Goal: Task Accomplishment & Management: Complete application form

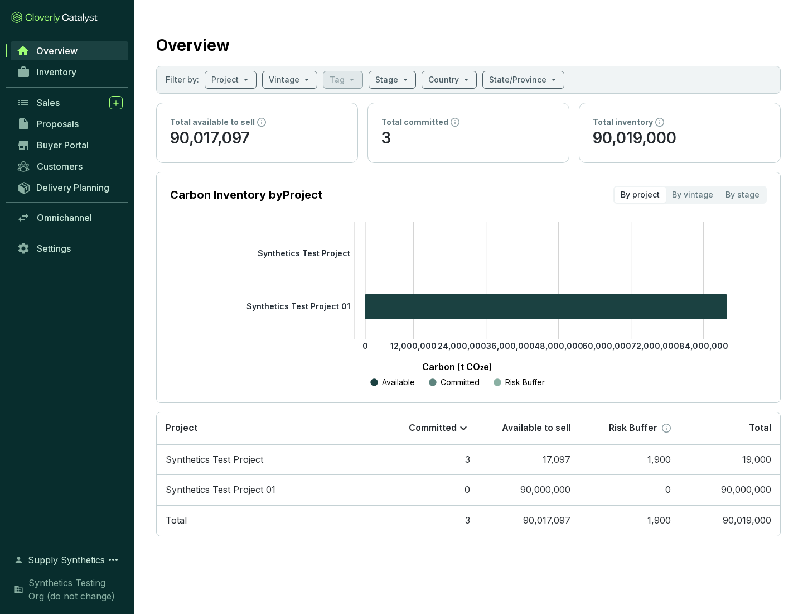
click at [70, 124] on span "Proposals" at bounding box center [58, 123] width 42 height 11
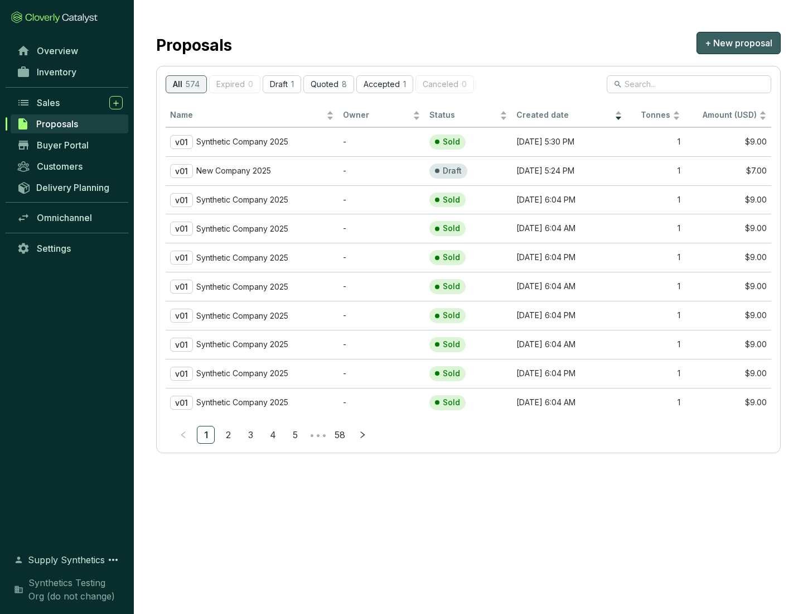
click at [739, 43] on span "+ New proposal" at bounding box center [739, 42] width 68 height 13
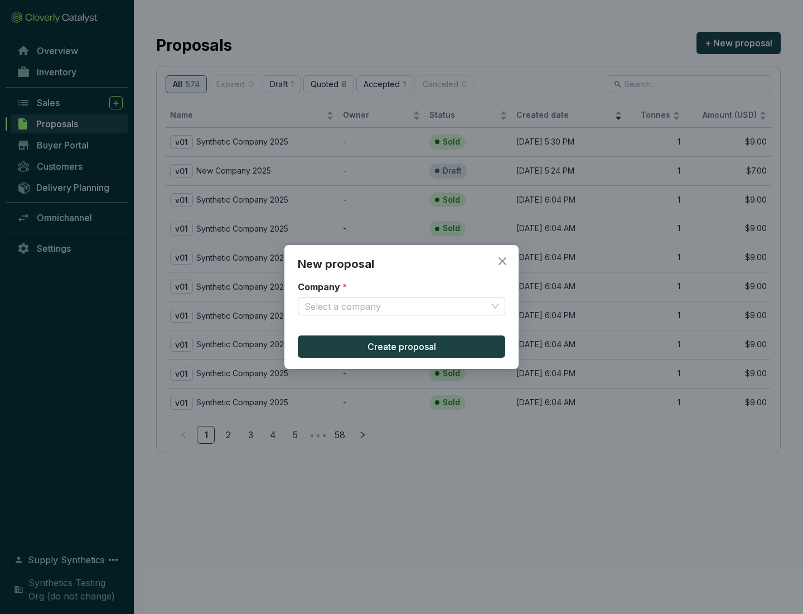
click at [396, 306] on input "Company *" at bounding box center [396, 306] width 183 height 17
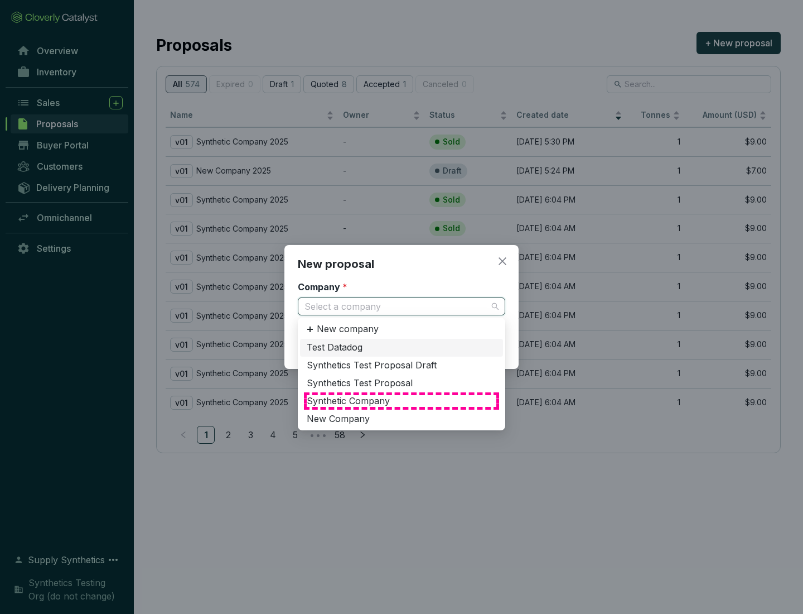
click at [402, 401] on div "Synthetic Company" at bounding box center [402, 401] width 190 height 12
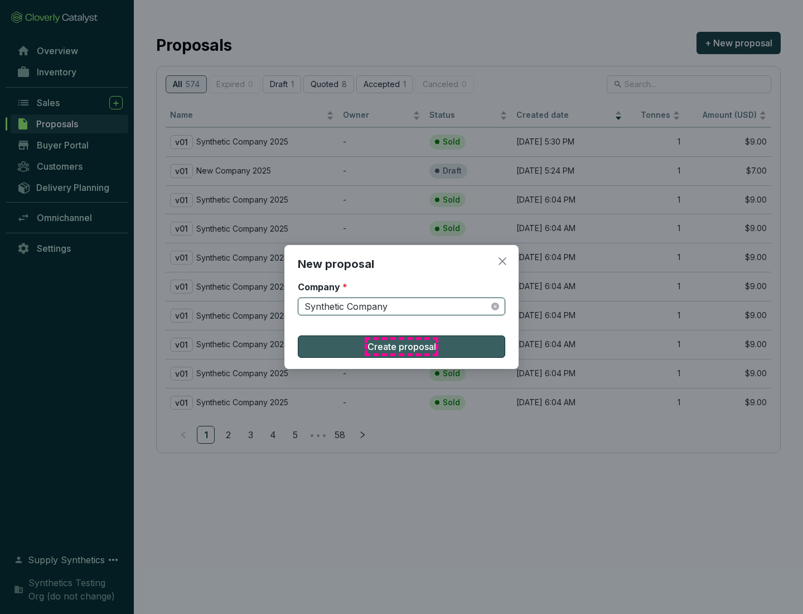
click at [402, 346] on span "Create proposal" at bounding box center [402, 346] width 69 height 13
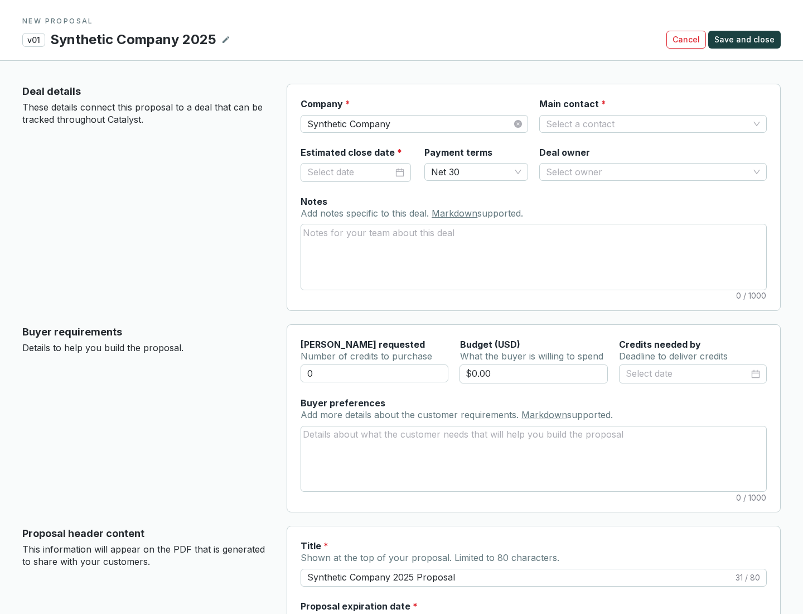
click at [648, 123] on input "Main contact *" at bounding box center [647, 123] width 203 height 17
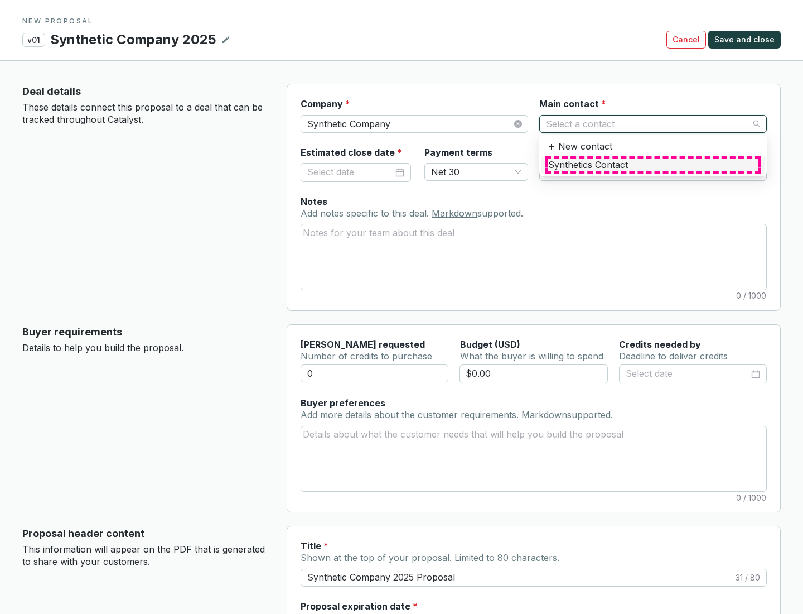
click at [653, 165] on div "Synthetics Contact" at bounding box center [653, 165] width 210 height 12
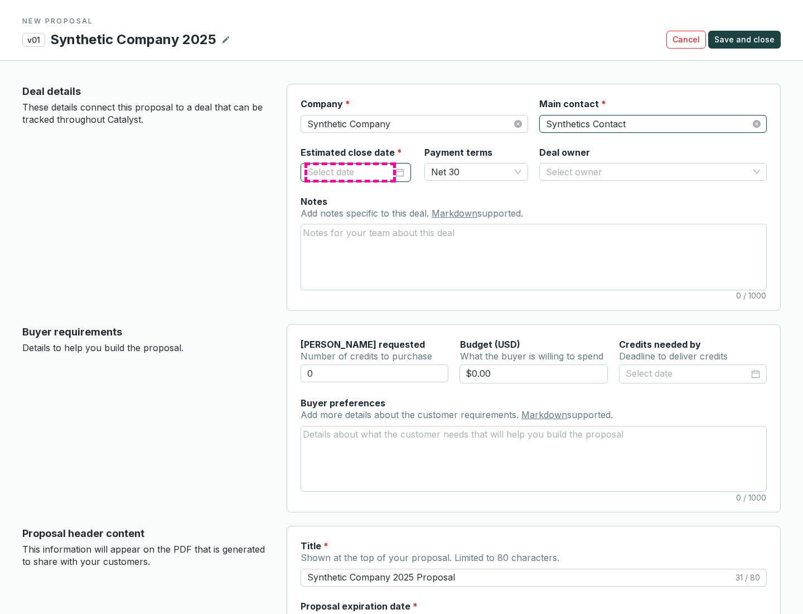
click at [350, 172] on input "Estimated close date *" at bounding box center [350, 172] width 86 height 15
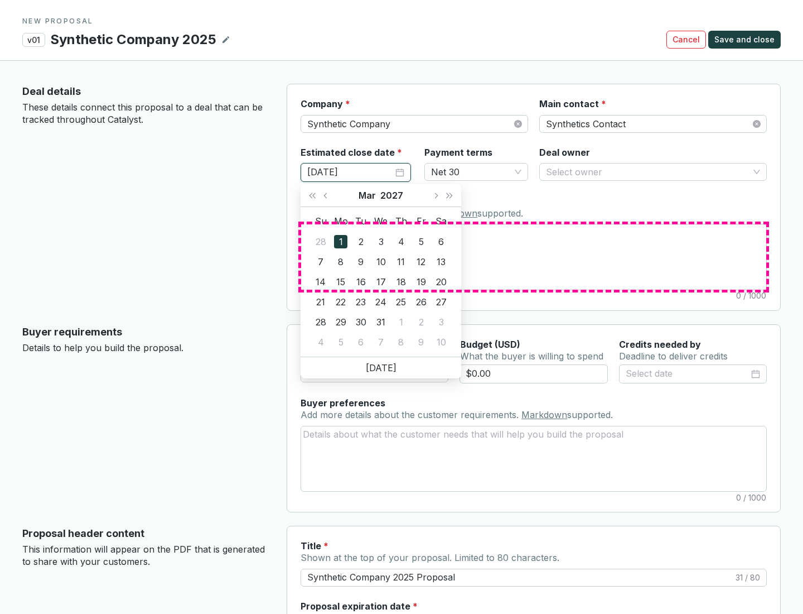
type input "[DATE]"
click at [534, 257] on textarea "Notes Add notes specific to this deal. Markdown supported." at bounding box center [533, 256] width 465 height 65
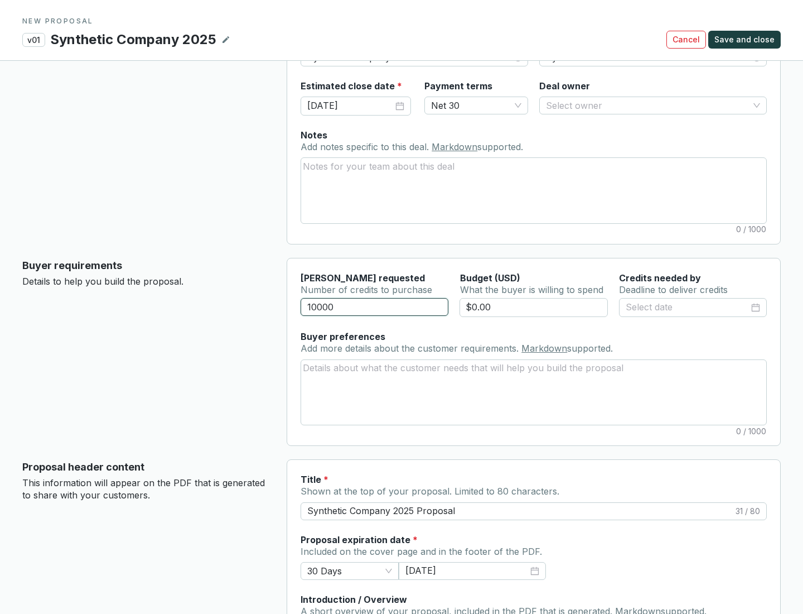
scroll to position [67, 0]
type input "10000"
type input "$0.00"
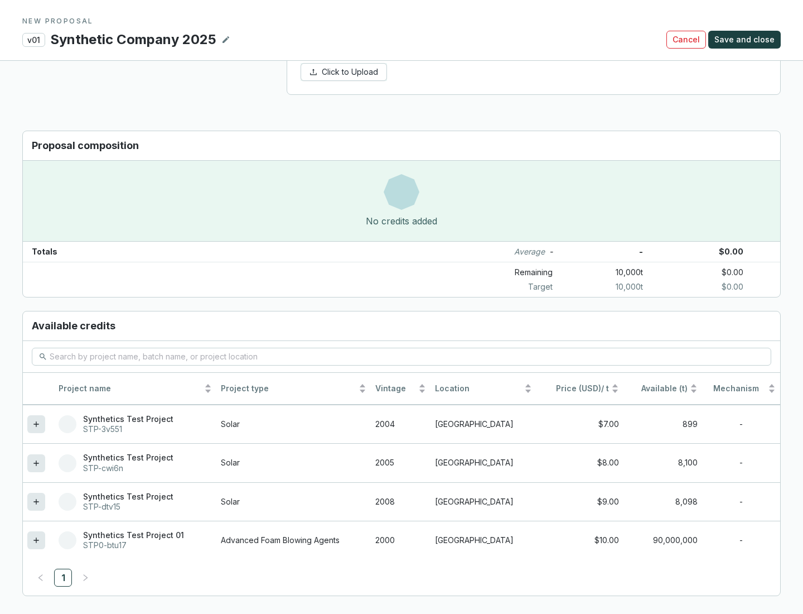
click at [36, 502] on icon at bounding box center [35, 501] width 5 height 5
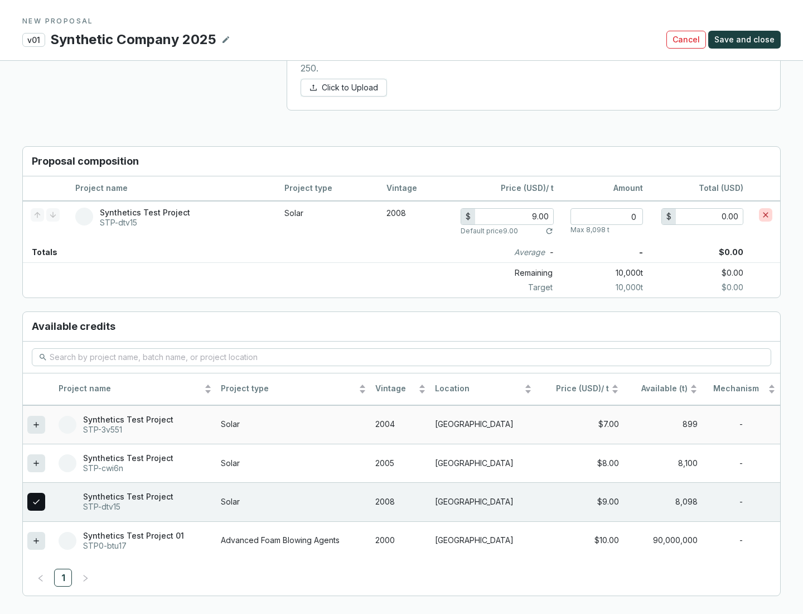
scroll to position [642, 0]
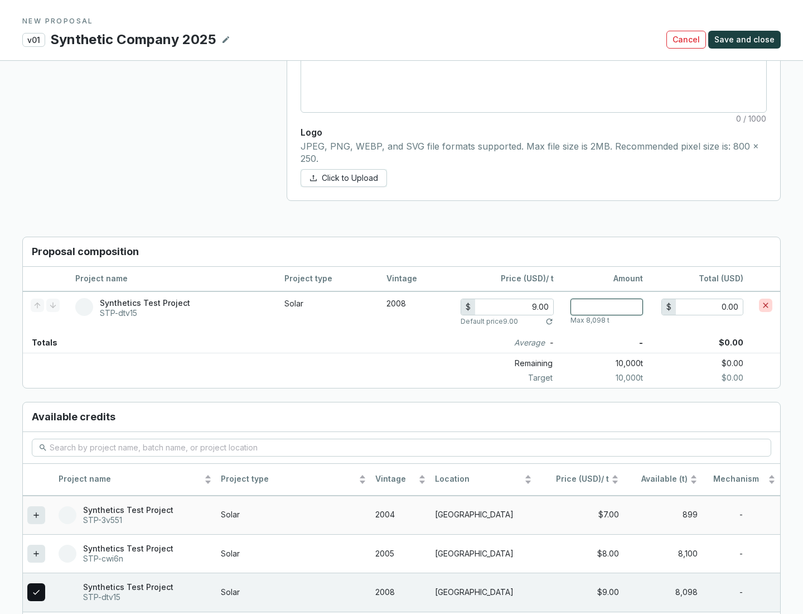
type input "1"
type input "9.00"
type input "1"
click at [746, 40] on span "Save and close" at bounding box center [745, 39] width 60 height 11
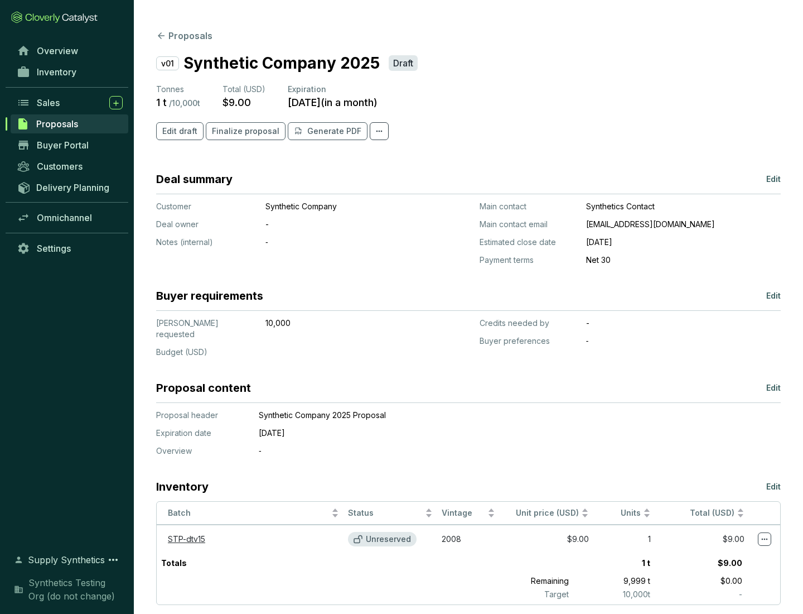
click at [242, 131] on span "Finalize proposal" at bounding box center [246, 131] width 68 height 11
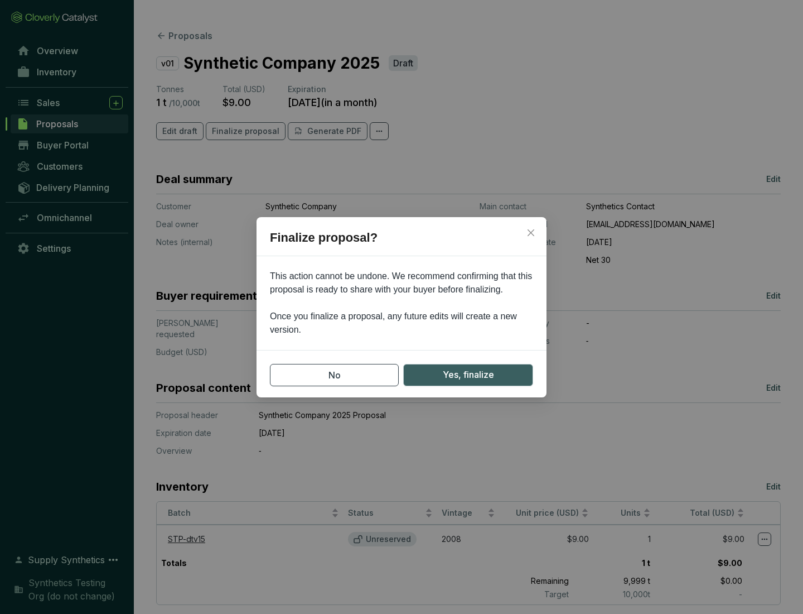
click at [468, 374] on span "Yes, finalize" at bounding box center [468, 375] width 51 height 14
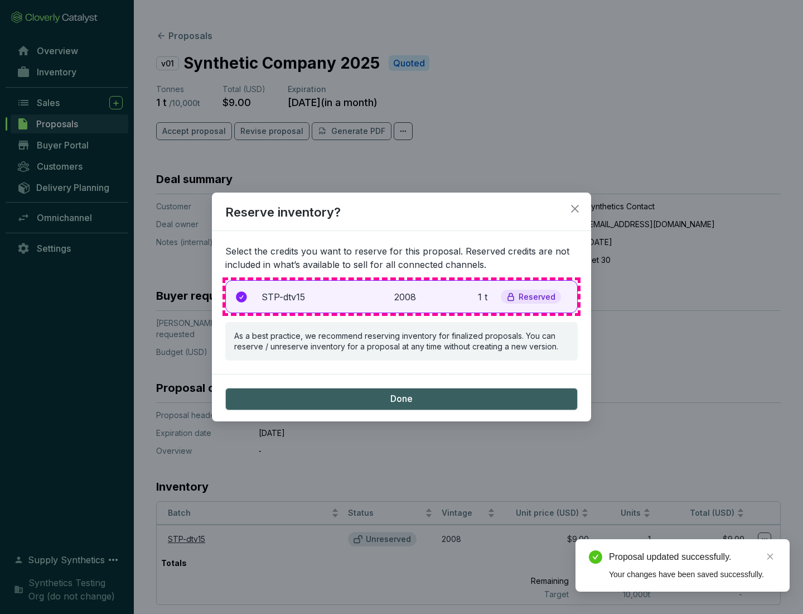
click at [402, 296] on p "2008" at bounding box center [406, 296] width 25 height 13
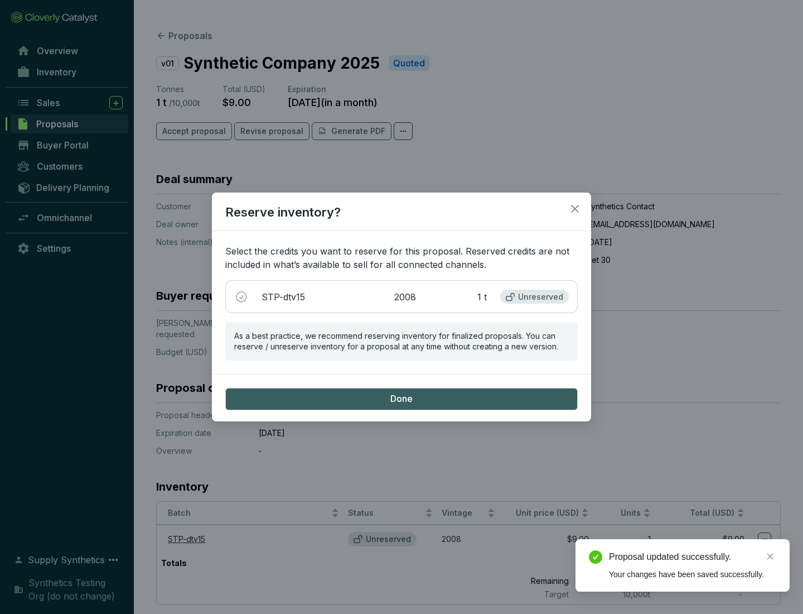
click at [402, 398] on span "Done" at bounding box center [402, 399] width 22 height 12
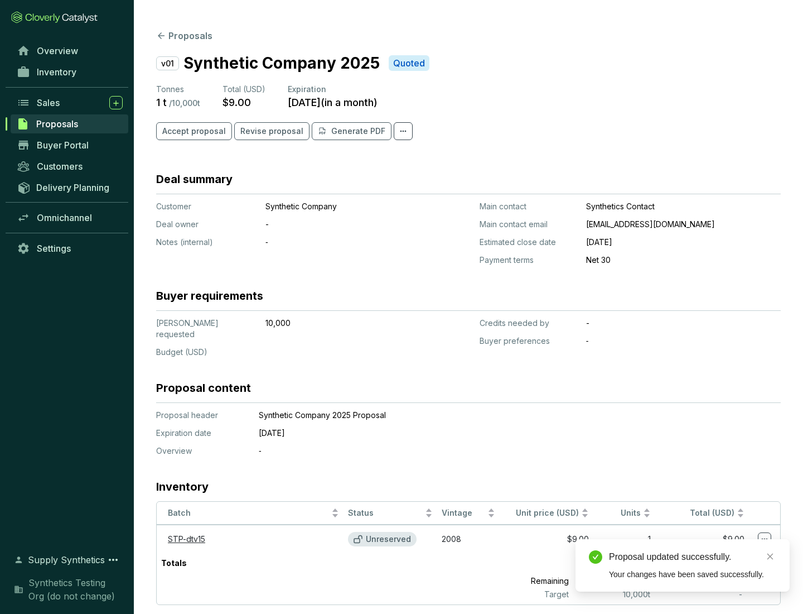
click at [693, 557] on div "Proposal updated successfully." at bounding box center [692, 556] width 167 height 13
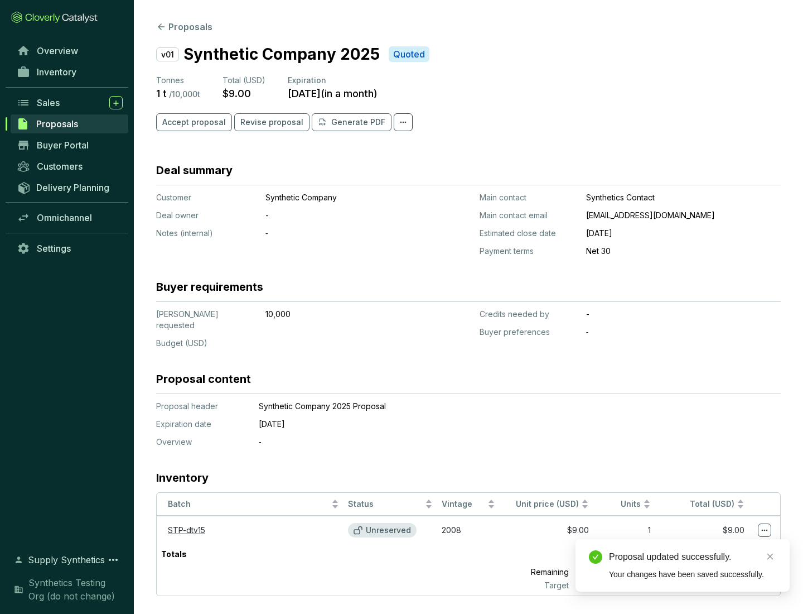
click at [765, 529] on icon at bounding box center [765, 530] width 6 height 2
click at [731, 544] on div "Proposal updated successfully. Your changes have been saved successfully." at bounding box center [683, 565] width 214 height 52
click at [693, 557] on div "Proposal updated successfully." at bounding box center [692, 556] width 167 height 13
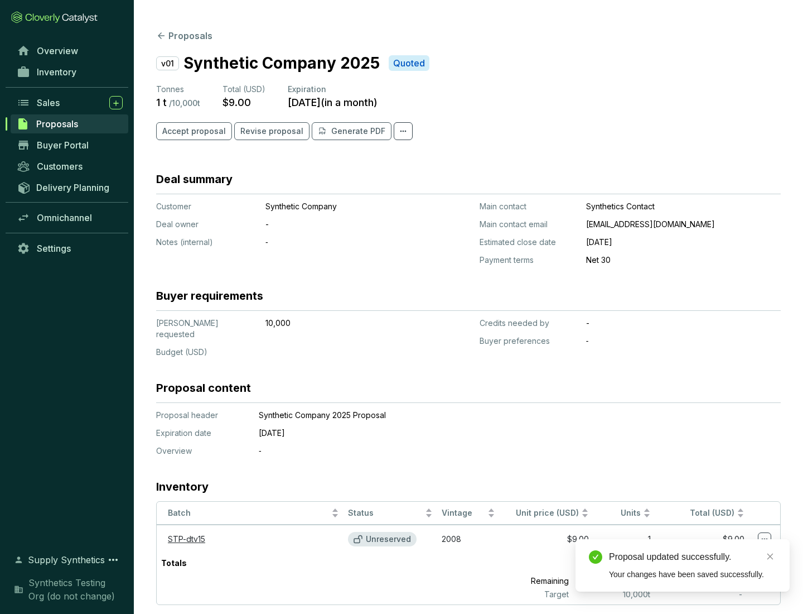
click at [192, 131] on span "Accept proposal" at bounding box center [194, 131] width 64 height 11
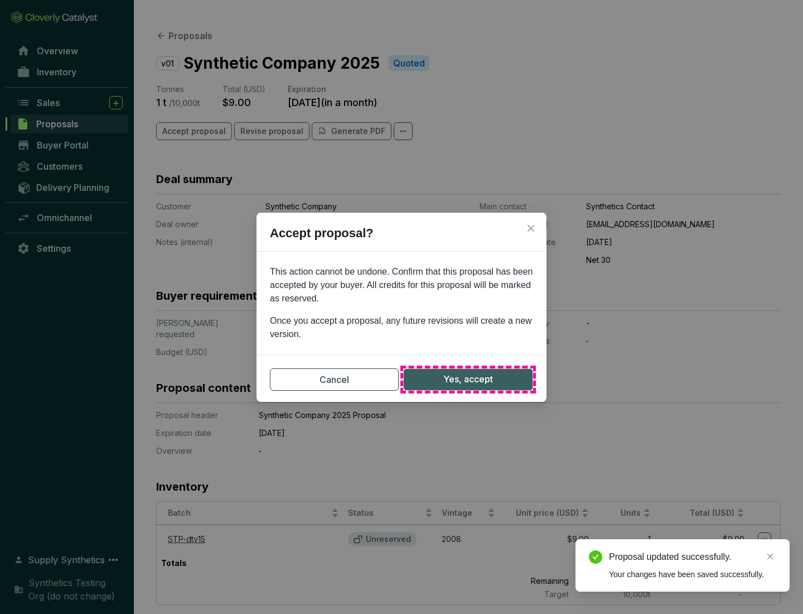
click at [468, 379] on span "Yes, accept" at bounding box center [469, 379] width 50 height 14
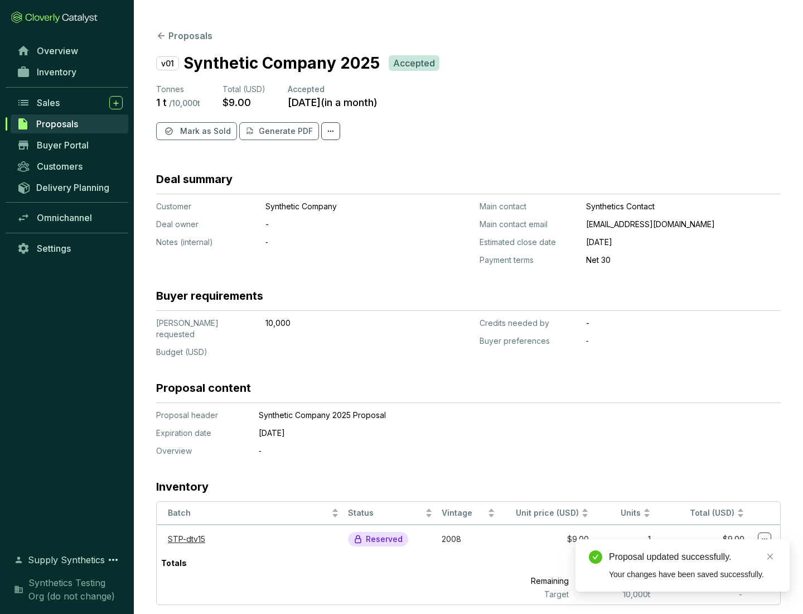
click at [204, 131] on span "Mark as Sold" at bounding box center [205, 131] width 51 height 11
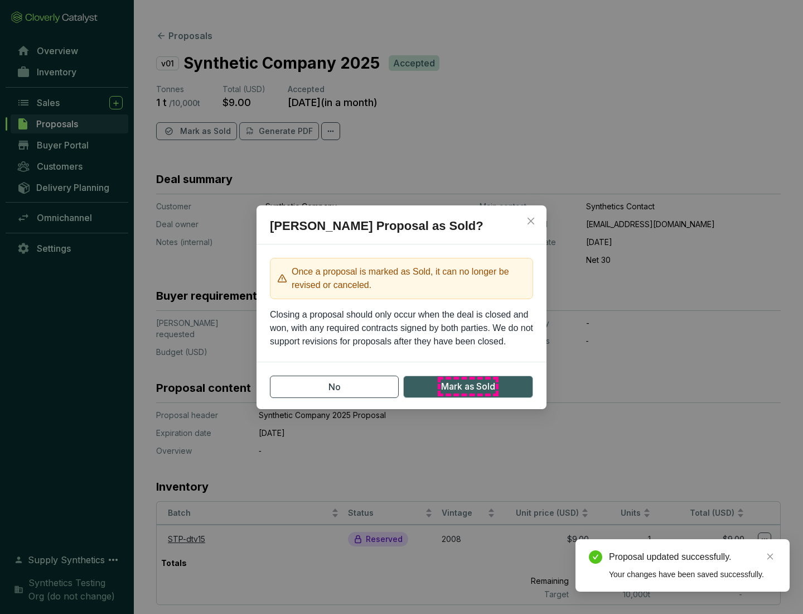
click at [468, 386] on span "Mark as Sold" at bounding box center [468, 386] width 54 height 14
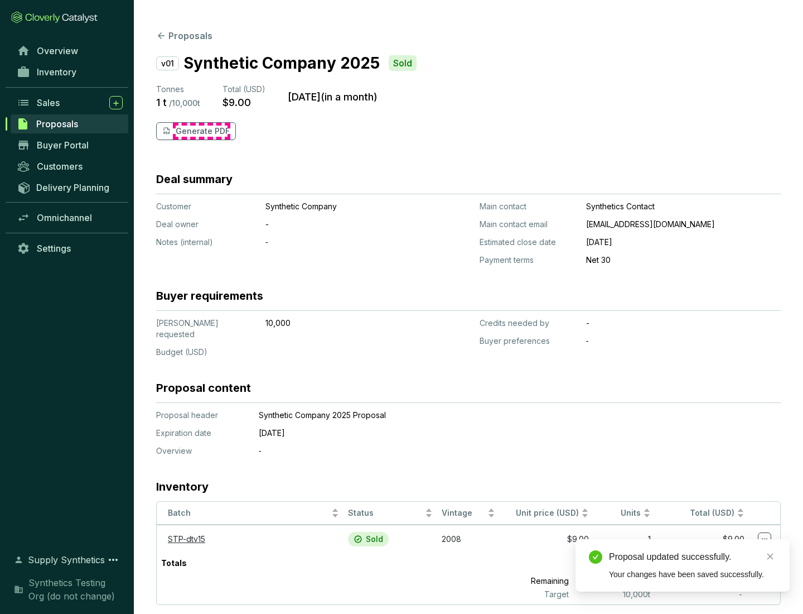
click at [201, 131] on p "Generate PDF" at bounding box center [203, 131] width 54 height 11
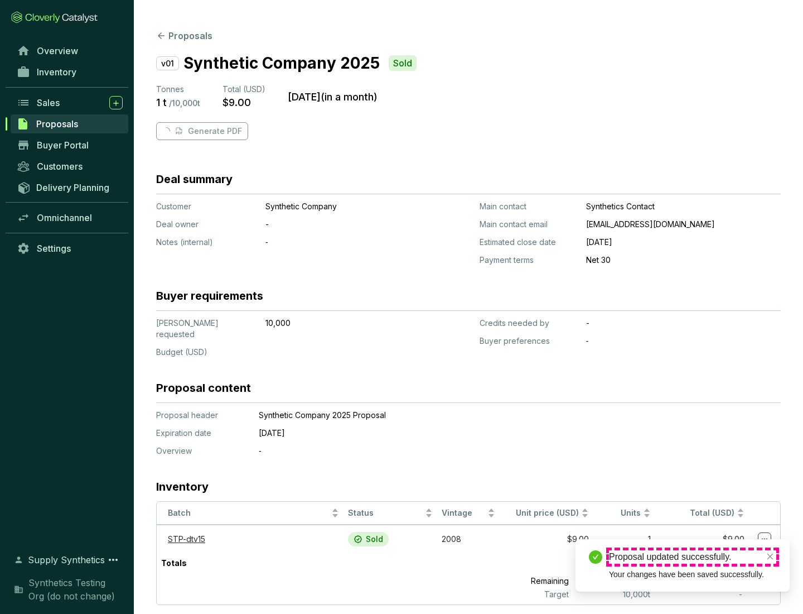
click at [693, 557] on div "Proposal updated successfully." at bounding box center [692, 556] width 167 height 13
